Goal: Task Accomplishment & Management: Use online tool/utility

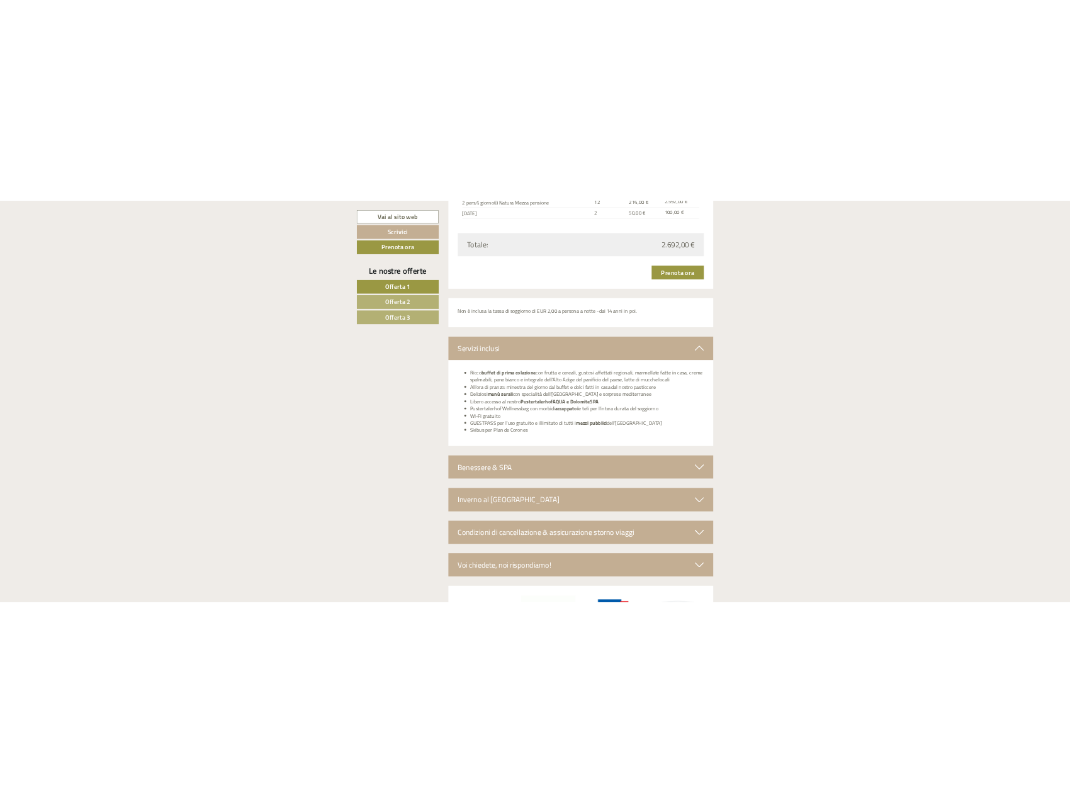
scroll to position [4026, 0]
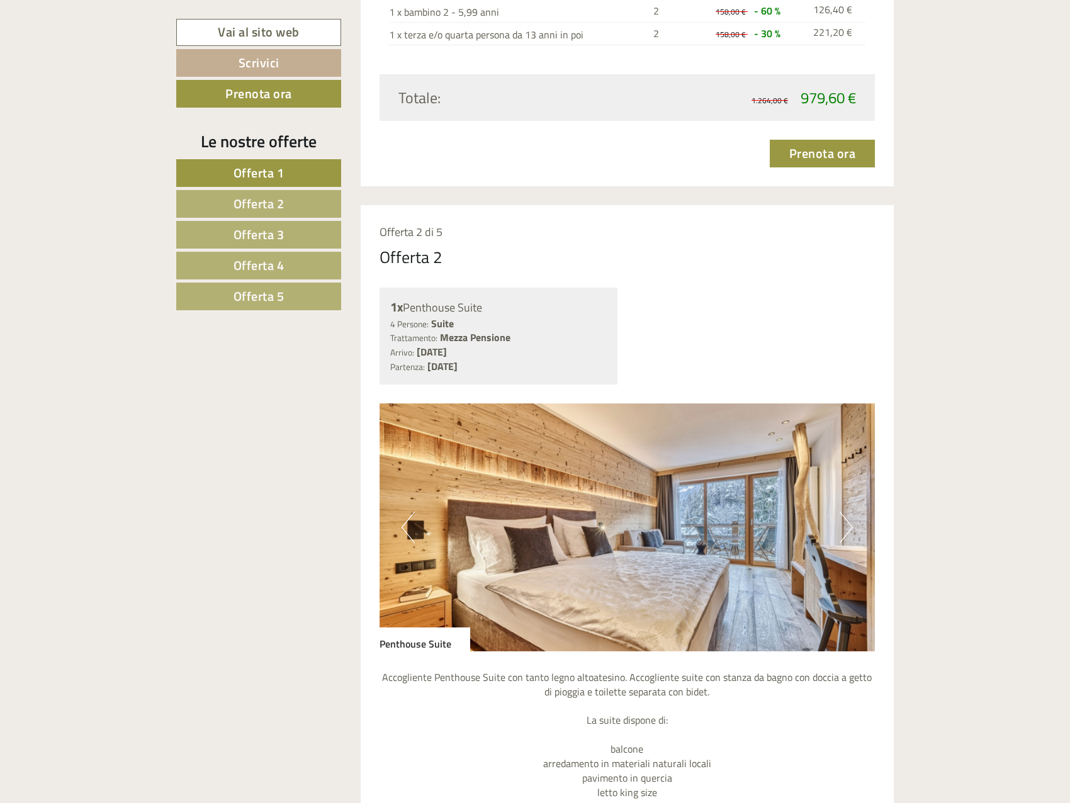
scroll to position [1510, 0]
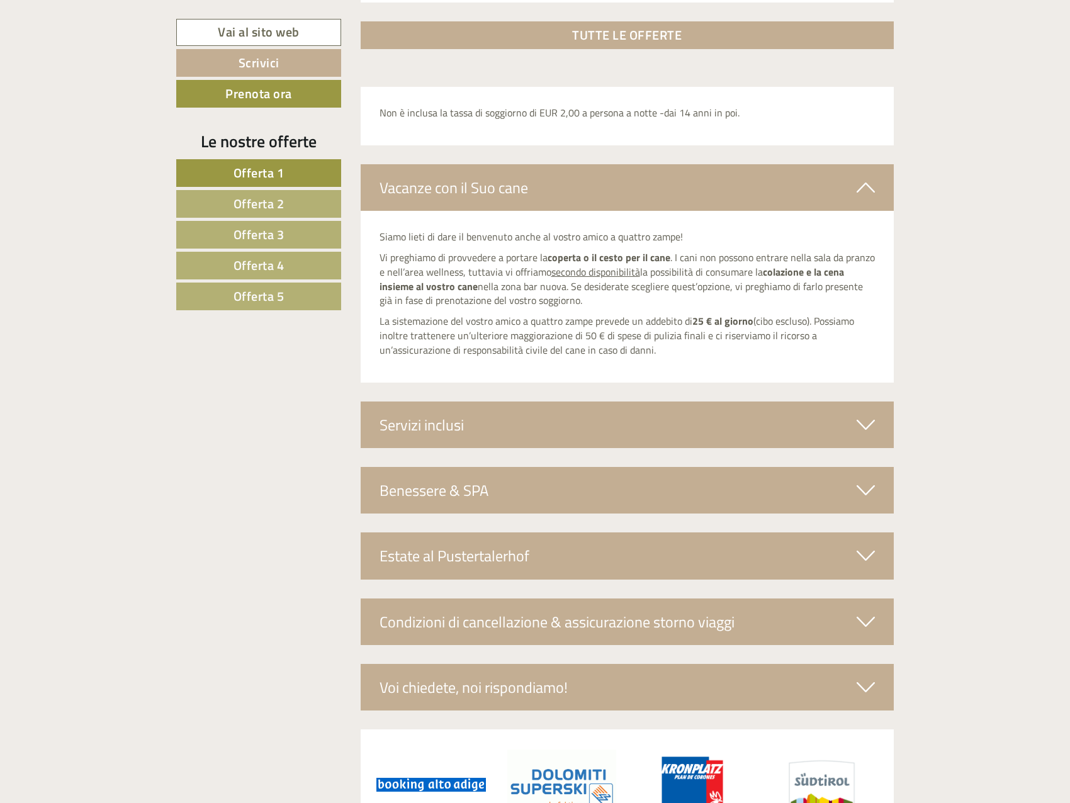
scroll to position [4194, 0]
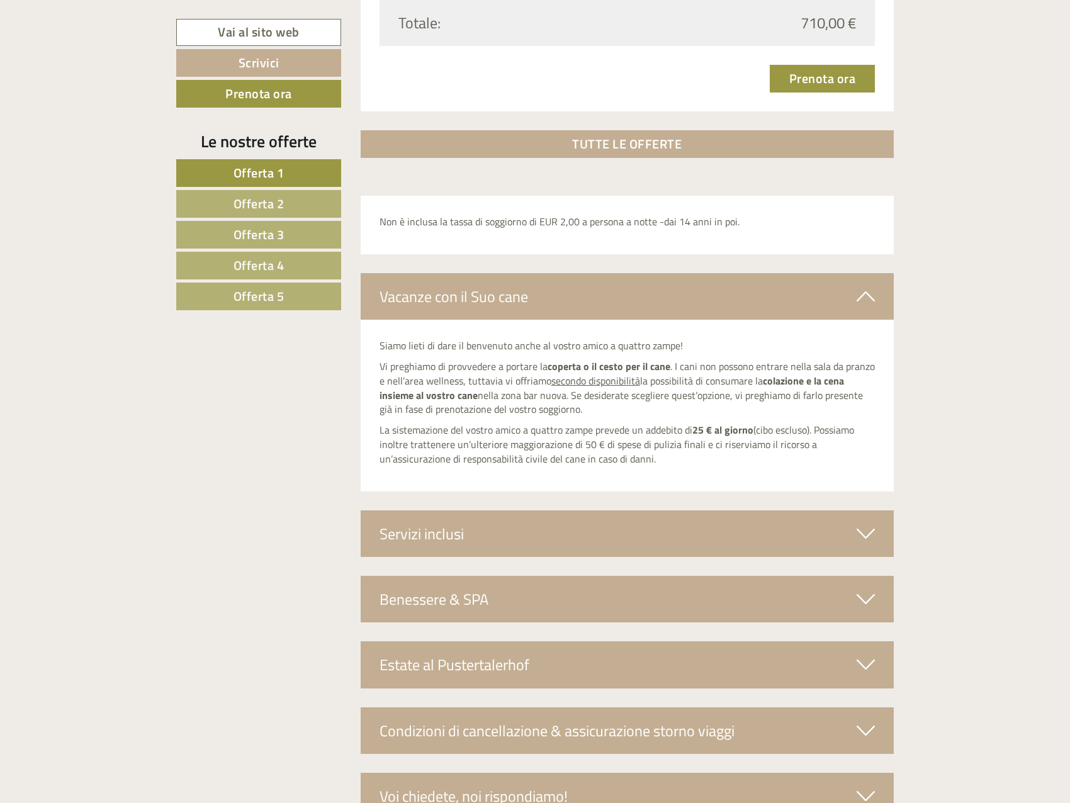
drag, startPoint x: 685, startPoint y: 454, endPoint x: 363, endPoint y: 340, distance: 341.1
click at [363, 340] on div "Siamo lieti di dare il benvenuto anche al vostro amico a quattro zampe! Vi preg…" at bounding box center [627, 406] width 534 height 172
copy div "Siamo lieti di dare il benvenuto anche al vostro amico a quattro zampe! Vi preg…"
